Goal: Transaction & Acquisition: Download file/media

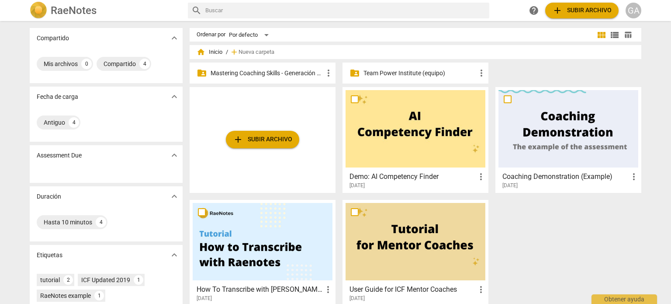
click at [259, 73] on p "Mastering Coaching Skills - Generación 31" at bounding box center [267, 73] width 113 height 9
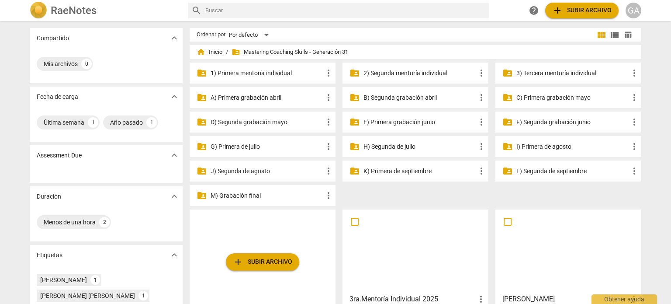
click at [336, 73] on p "3) Tercera mentoría individual" at bounding box center [572, 73] width 113 height 9
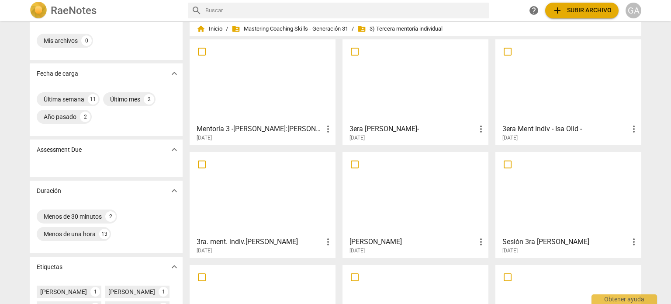
scroll to position [44, 0]
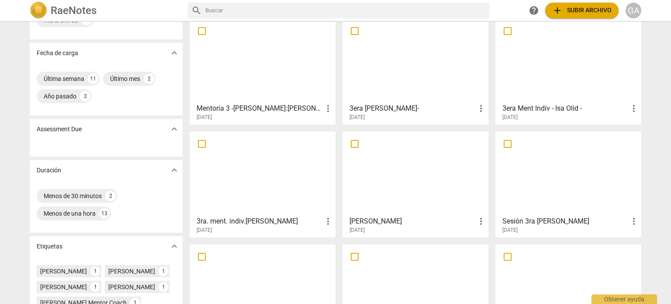
click at [336, 83] on div at bounding box center [568, 60] width 140 height 77
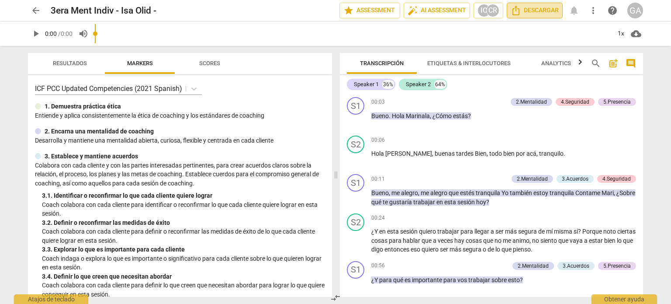
click at [336, 9] on span "Descargar" at bounding box center [535, 10] width 48 height 10
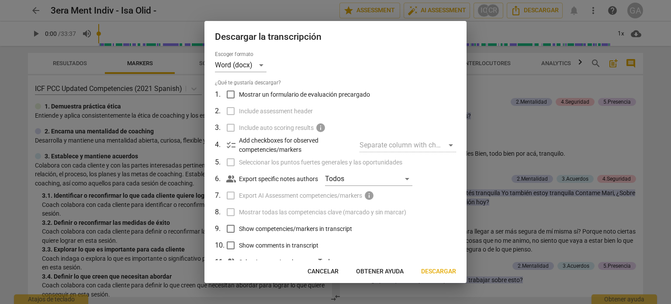
click at [336, 270] on span "Descargar" at bounding box center [438, 271] width 35 height 9
